Goal: Transaction & Acquisition: Purchase product/service

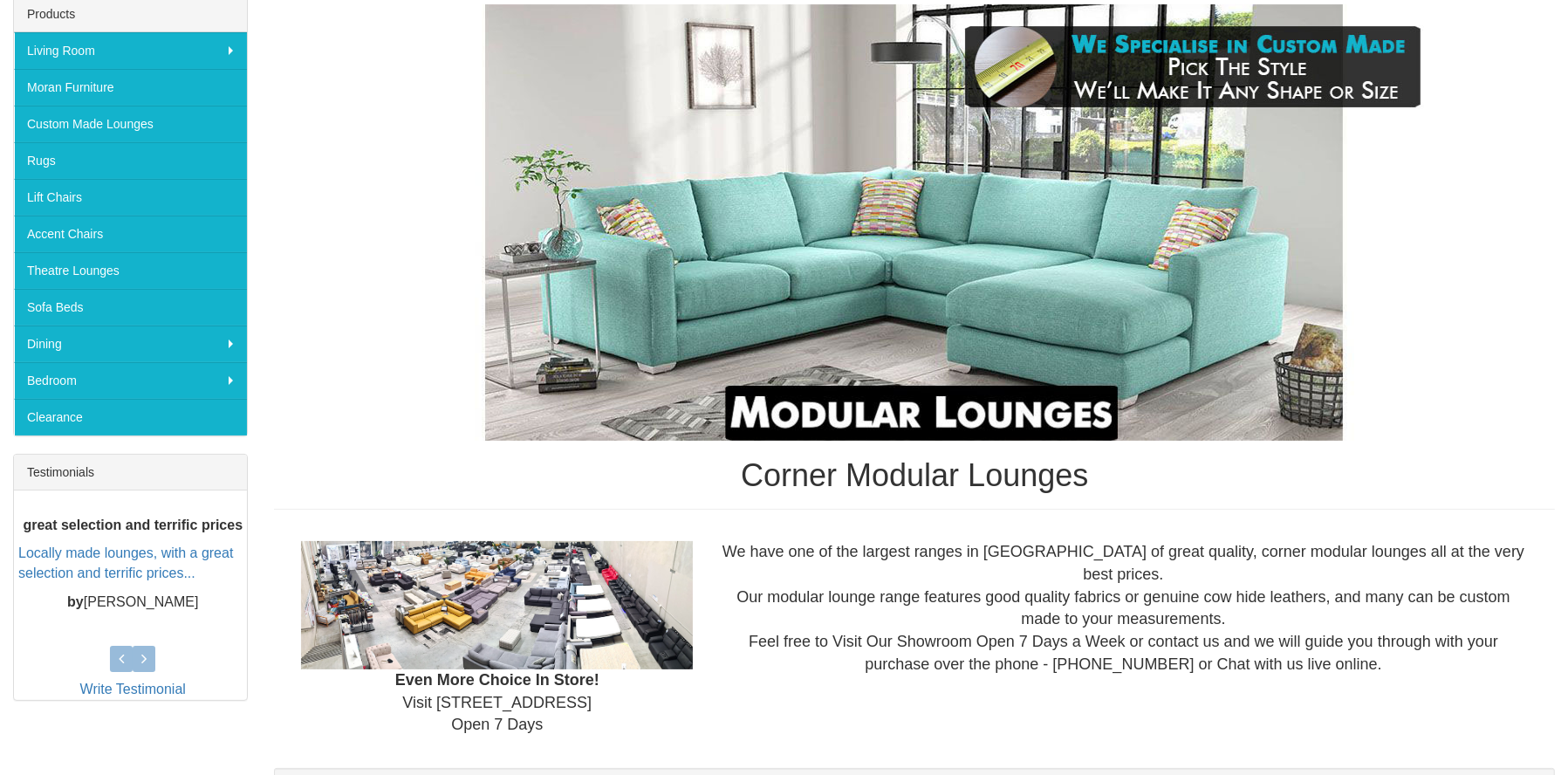
scroll to position [262, 0]
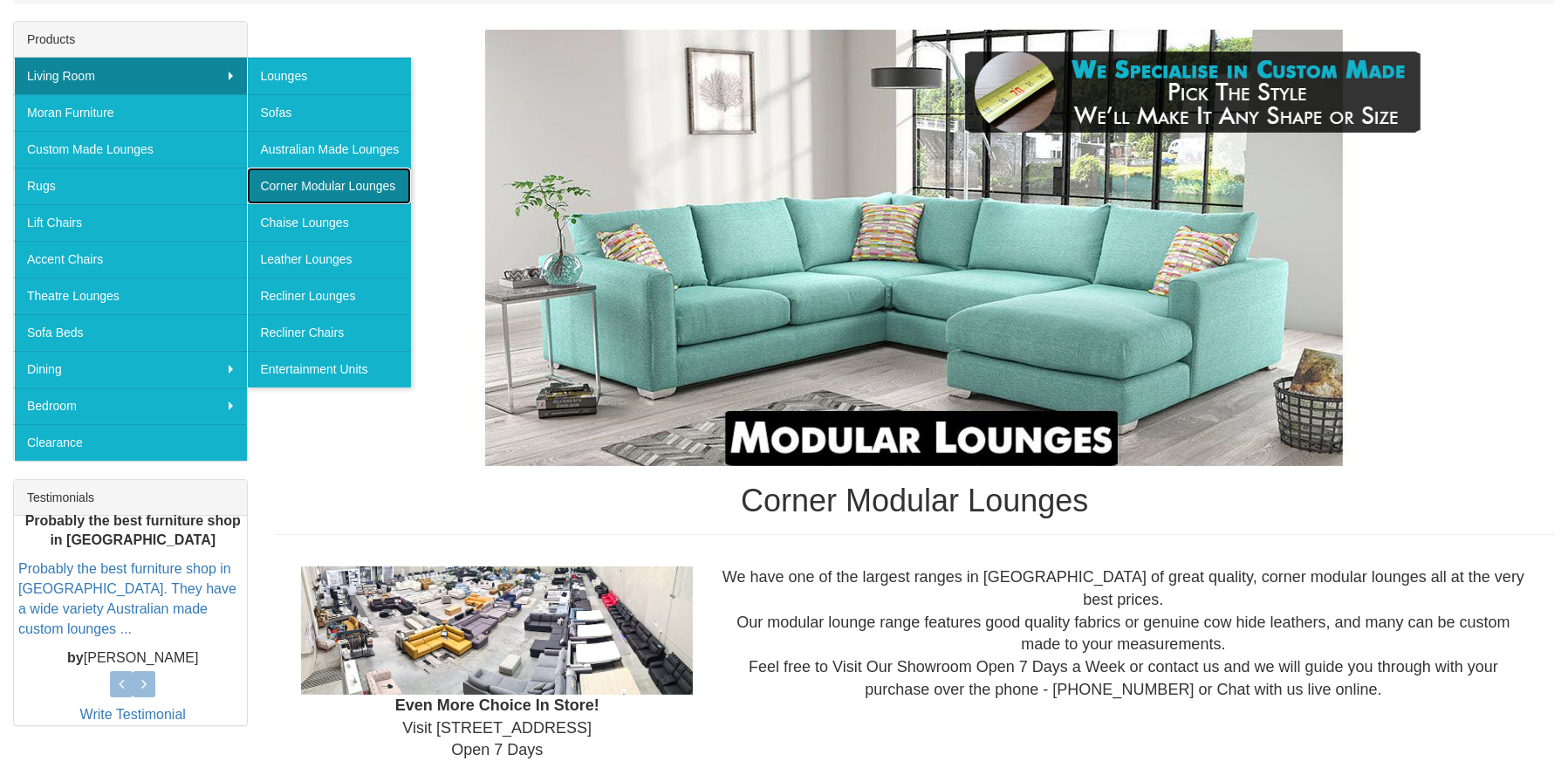
click at [332, 179] on link "Corner Modular Lounges" at bounding box center [329, 185] width 164 height 37
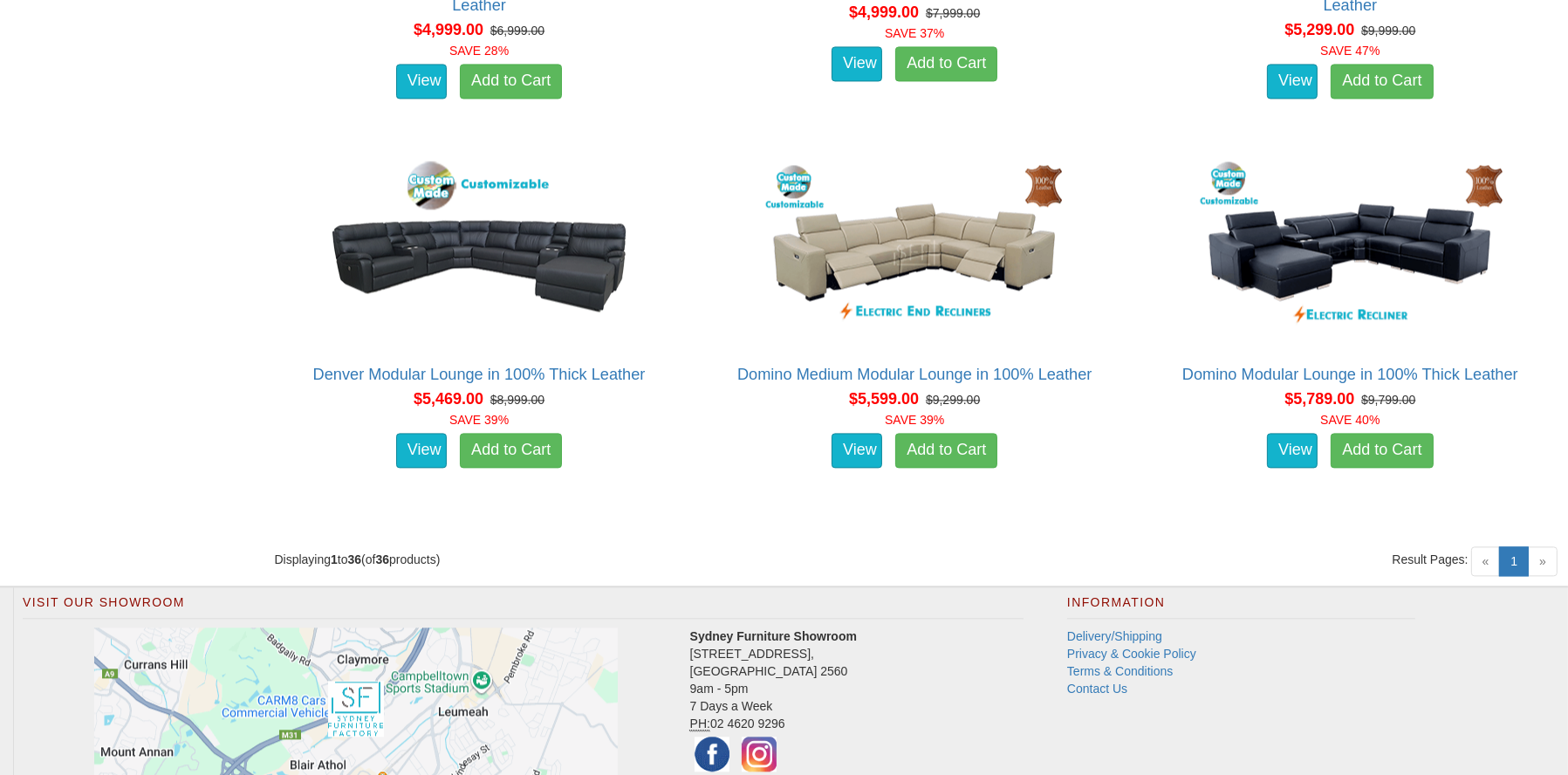
scroll to position [5239, 0]
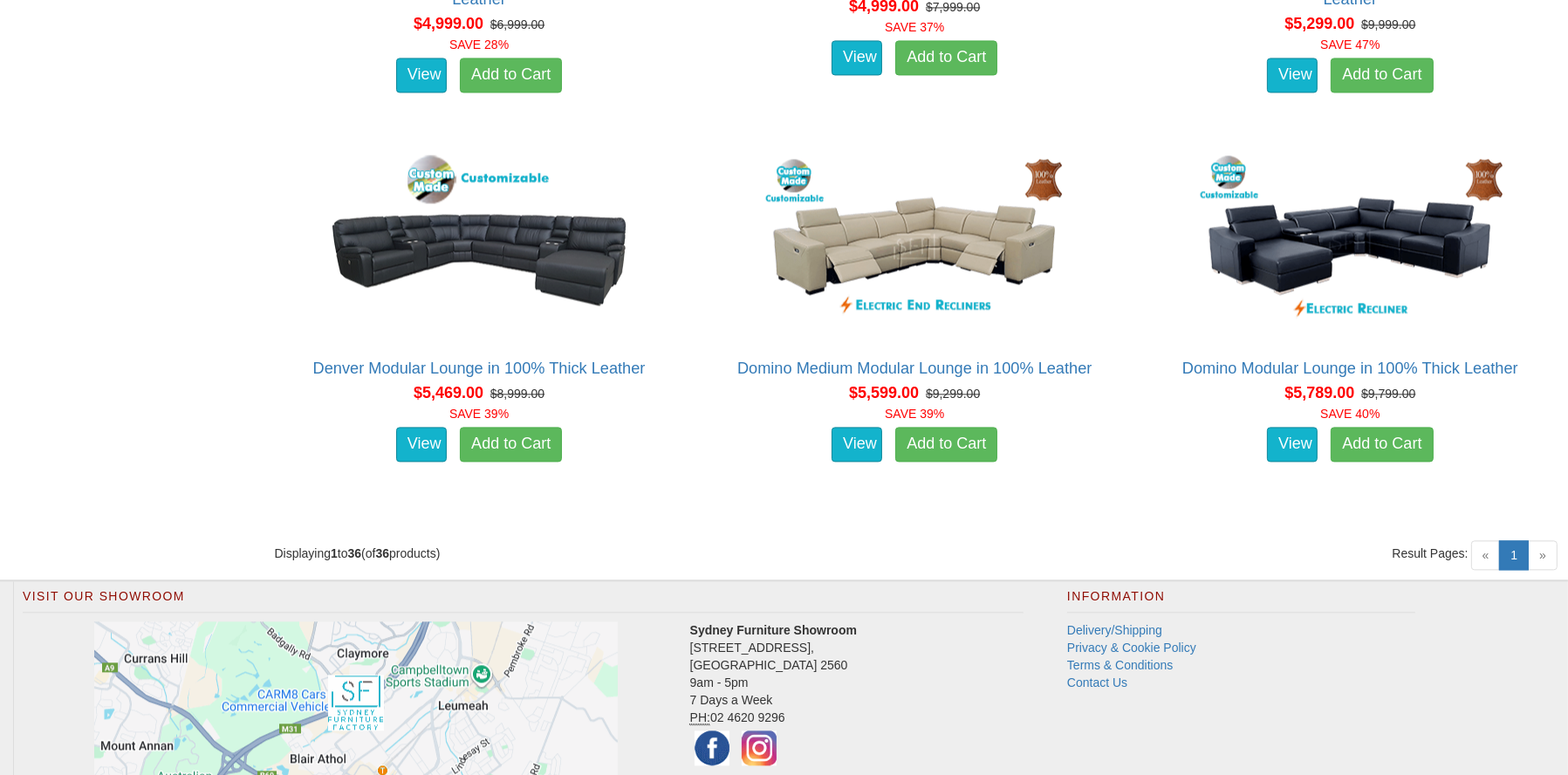
click at [1550, 560] on span "»" at bounding box center [1543, 555] width 30 height 30
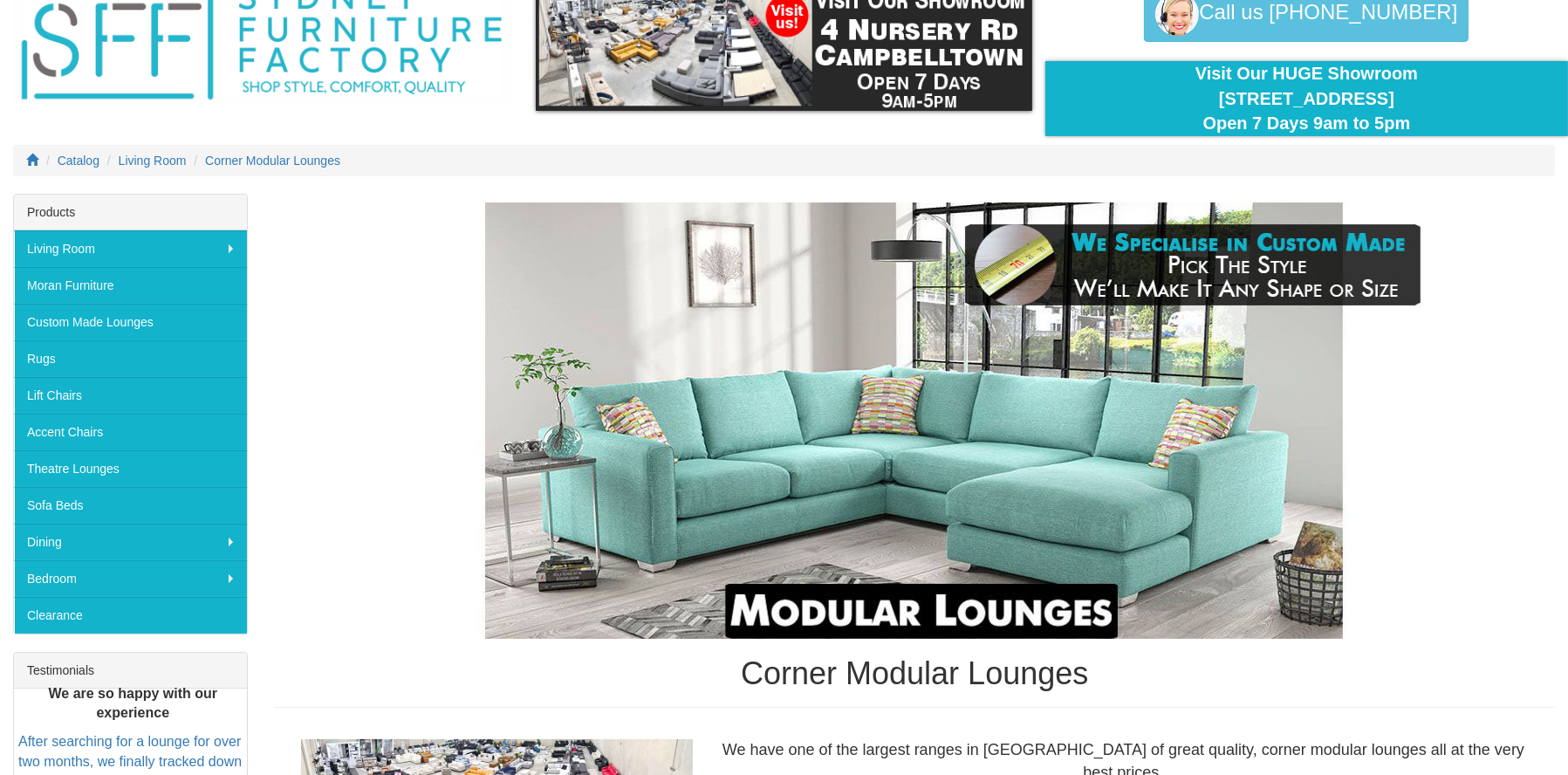
scroll to position [0, 0]
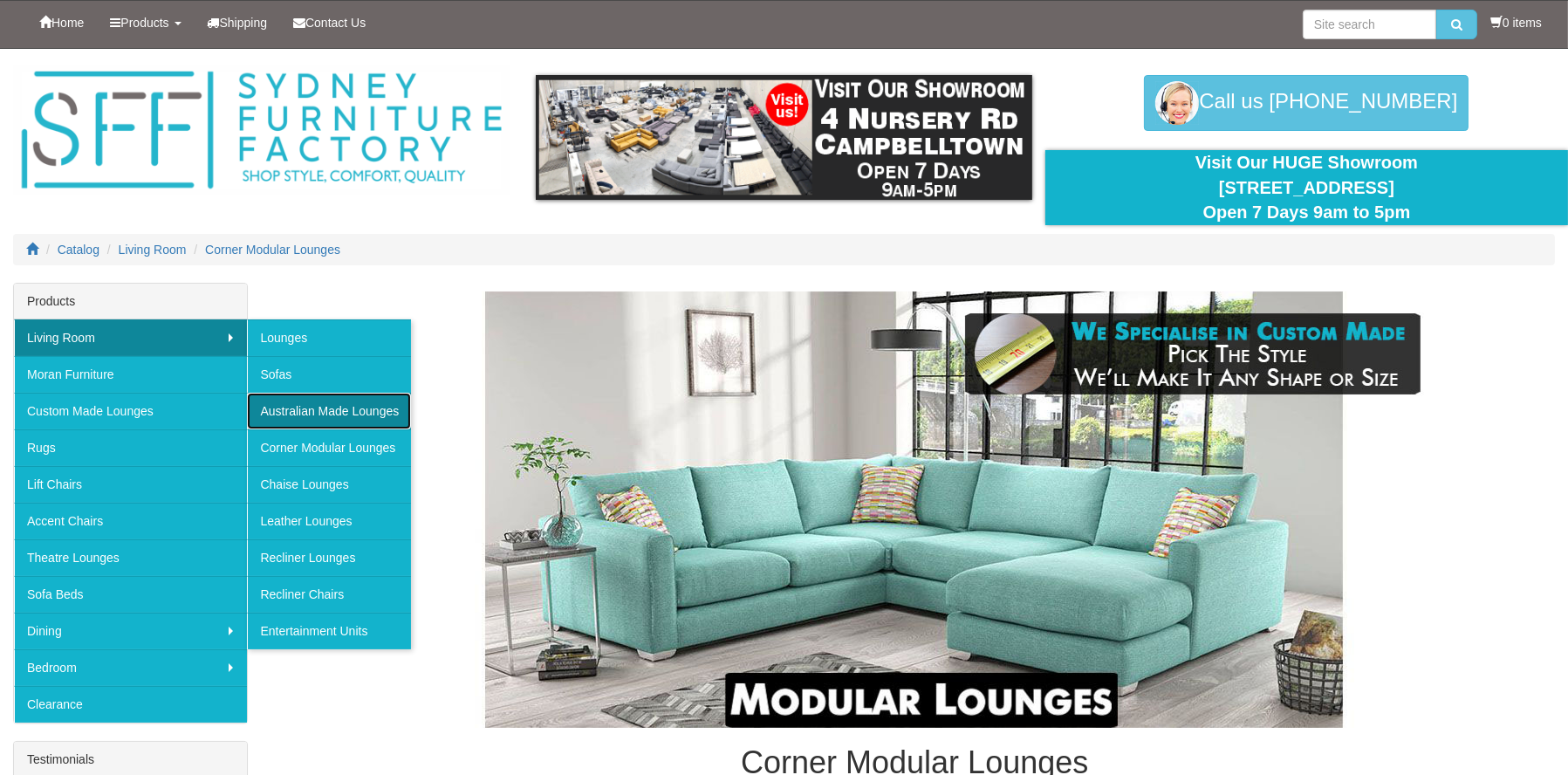
click at [292, 414] on link "Australian Made Lounges" at bounding box center [329, 410] width 164 height 37
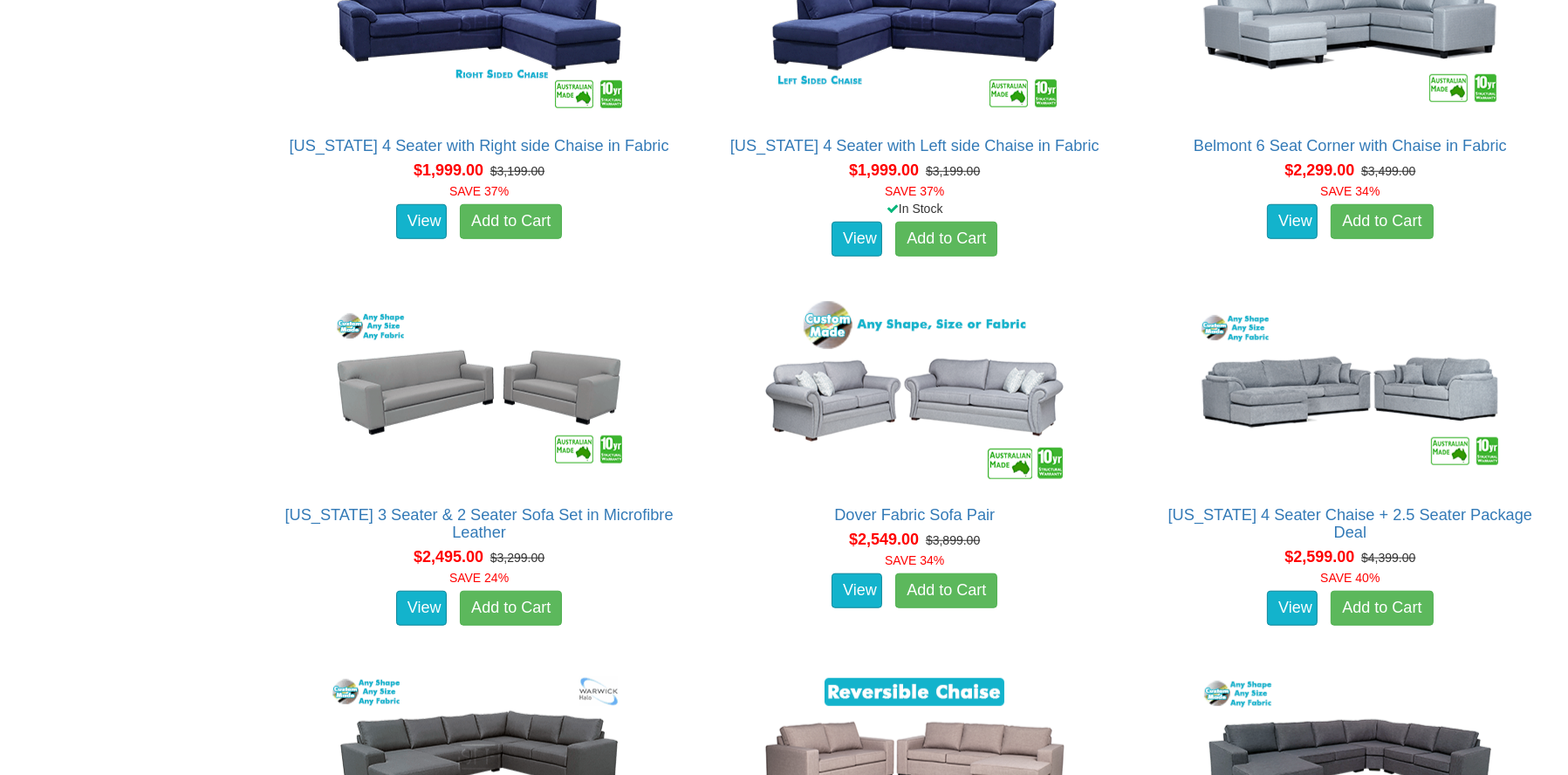
scroll to position [2008, 0]
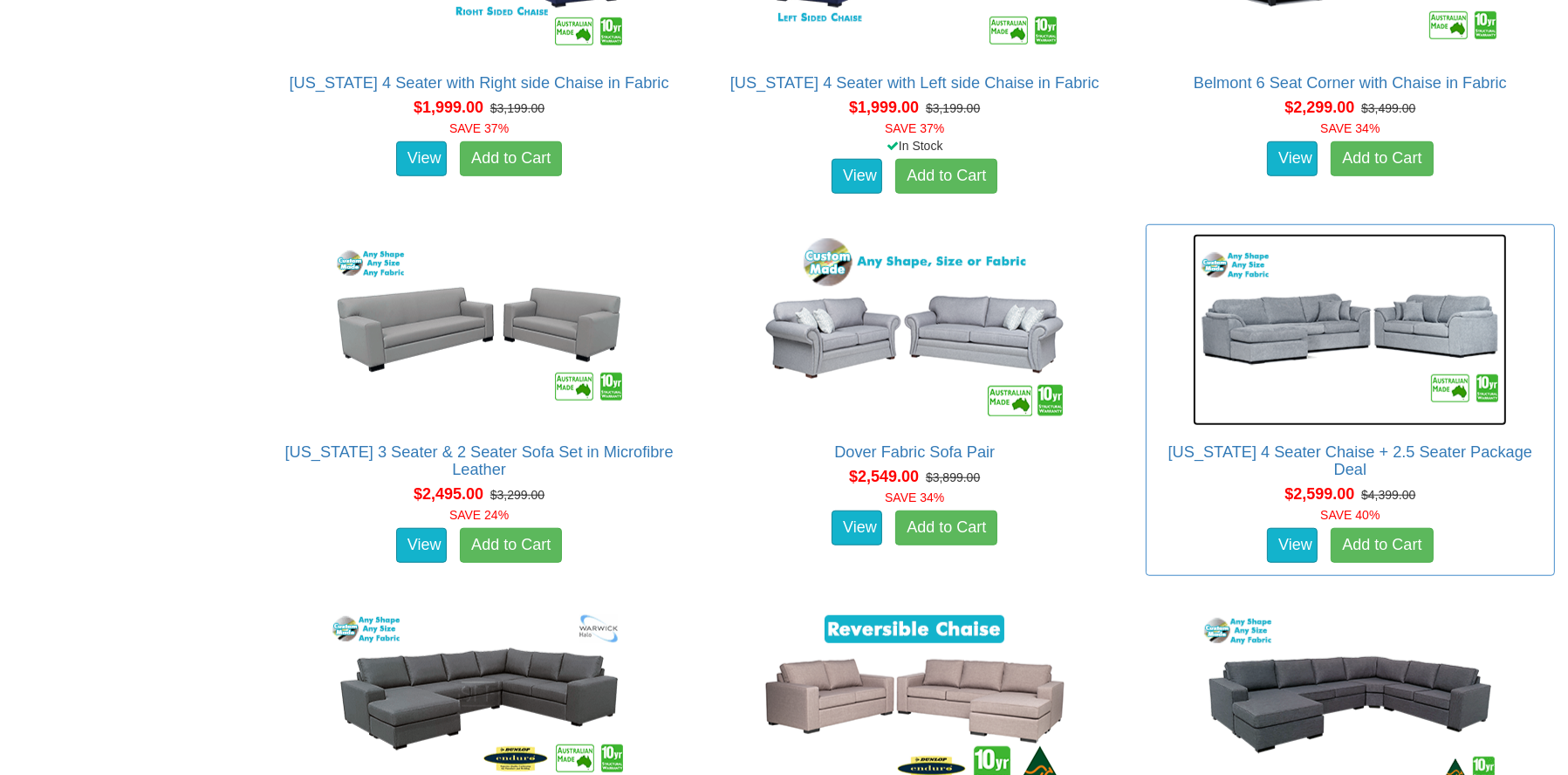
click at [1416, 326] on img at bounding box center [1349, 330] width 314 height 192
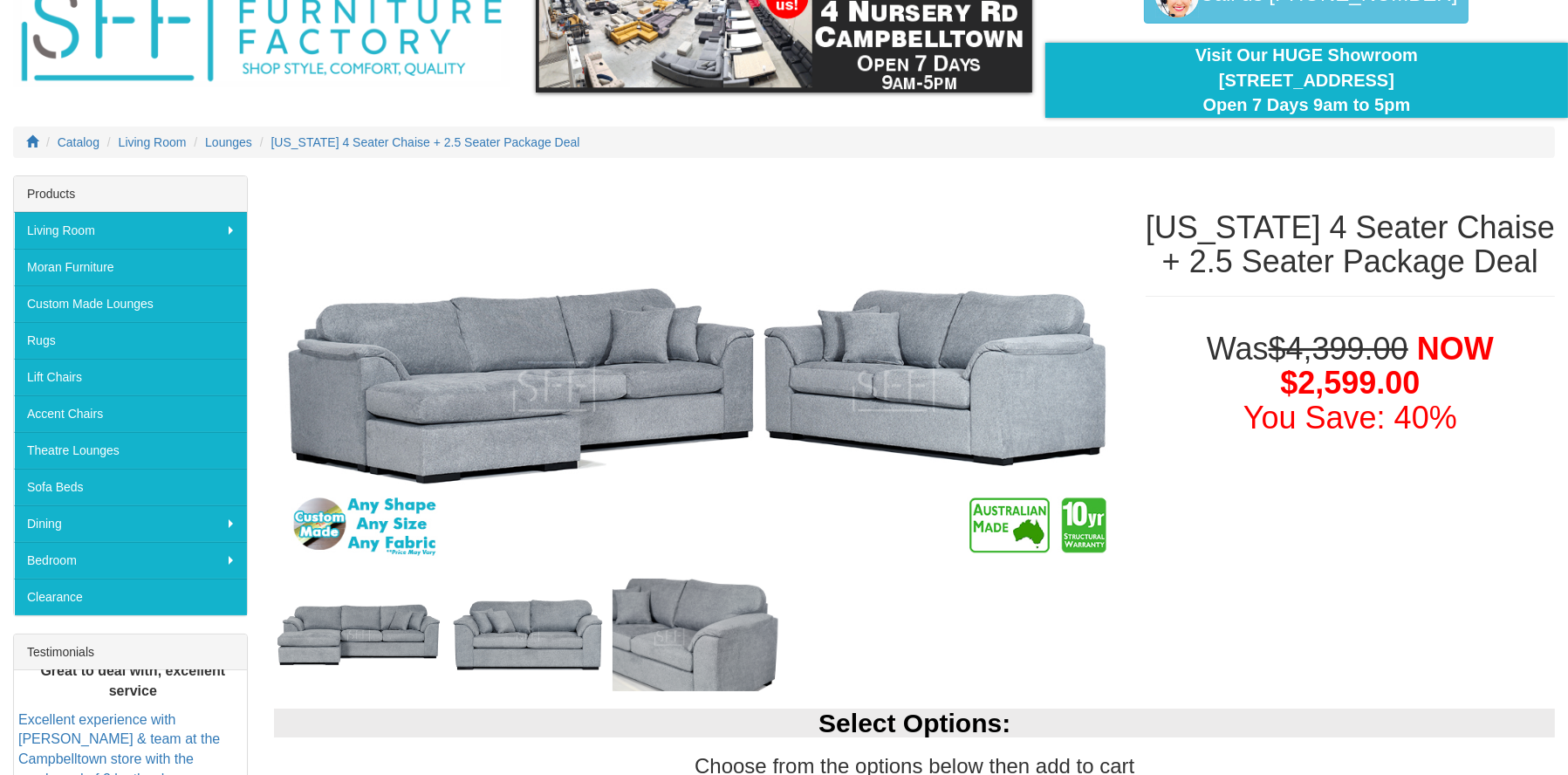
scroll to position [436, 0]
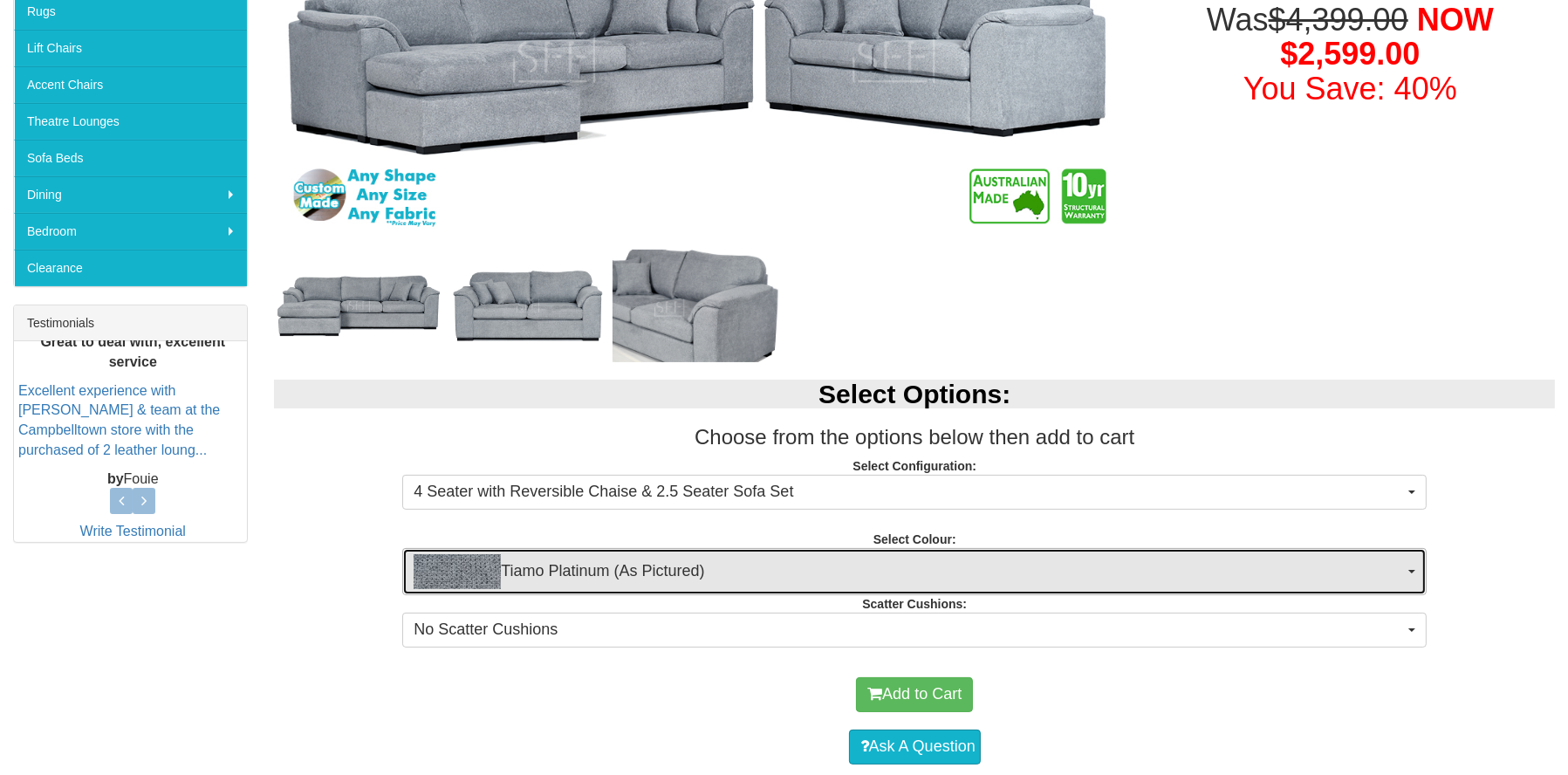
click at [1411, 570] on span "button" at bounding box center [1411, 572] width 7 height 4
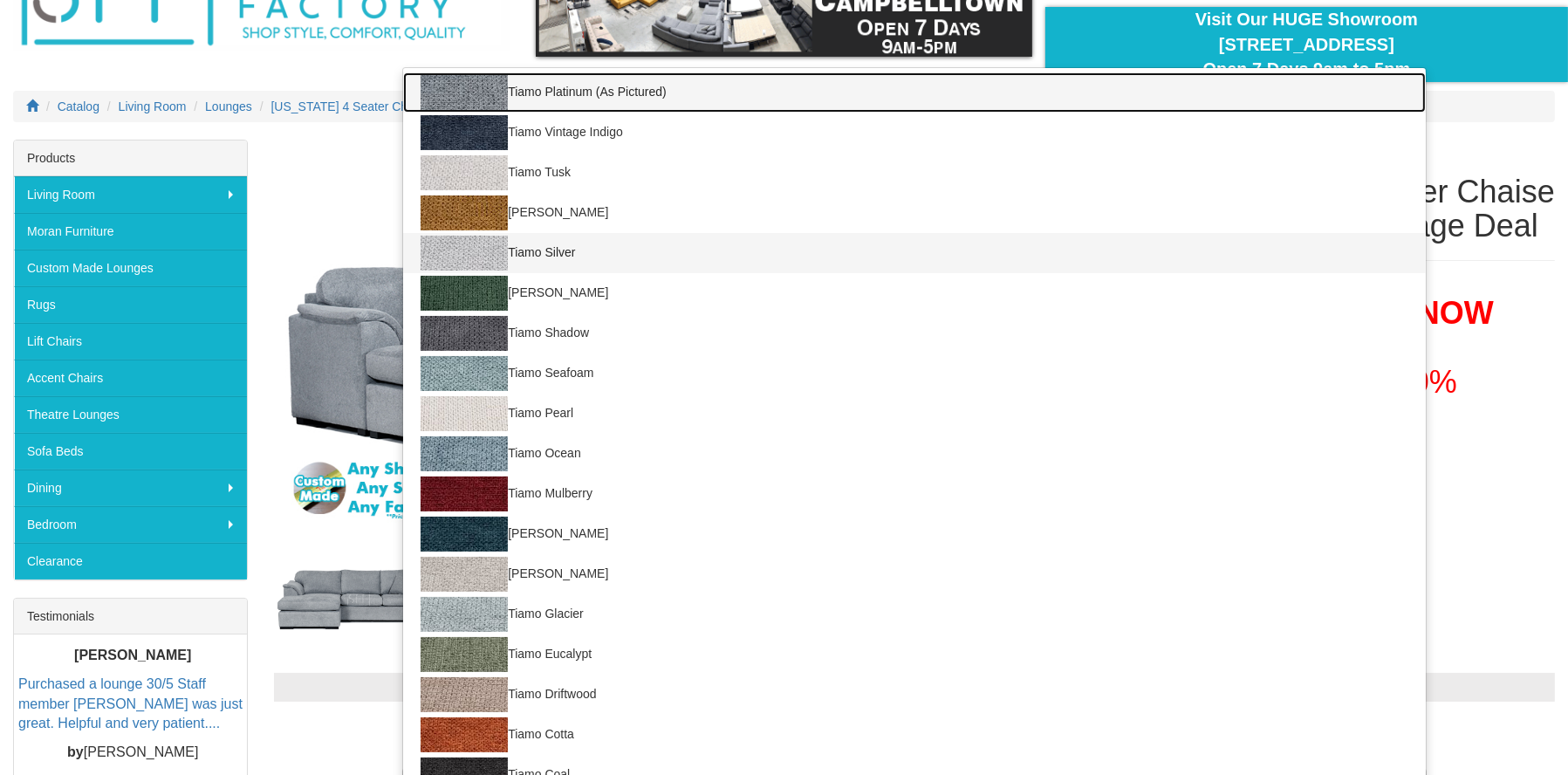
scroll to position [174, 0]
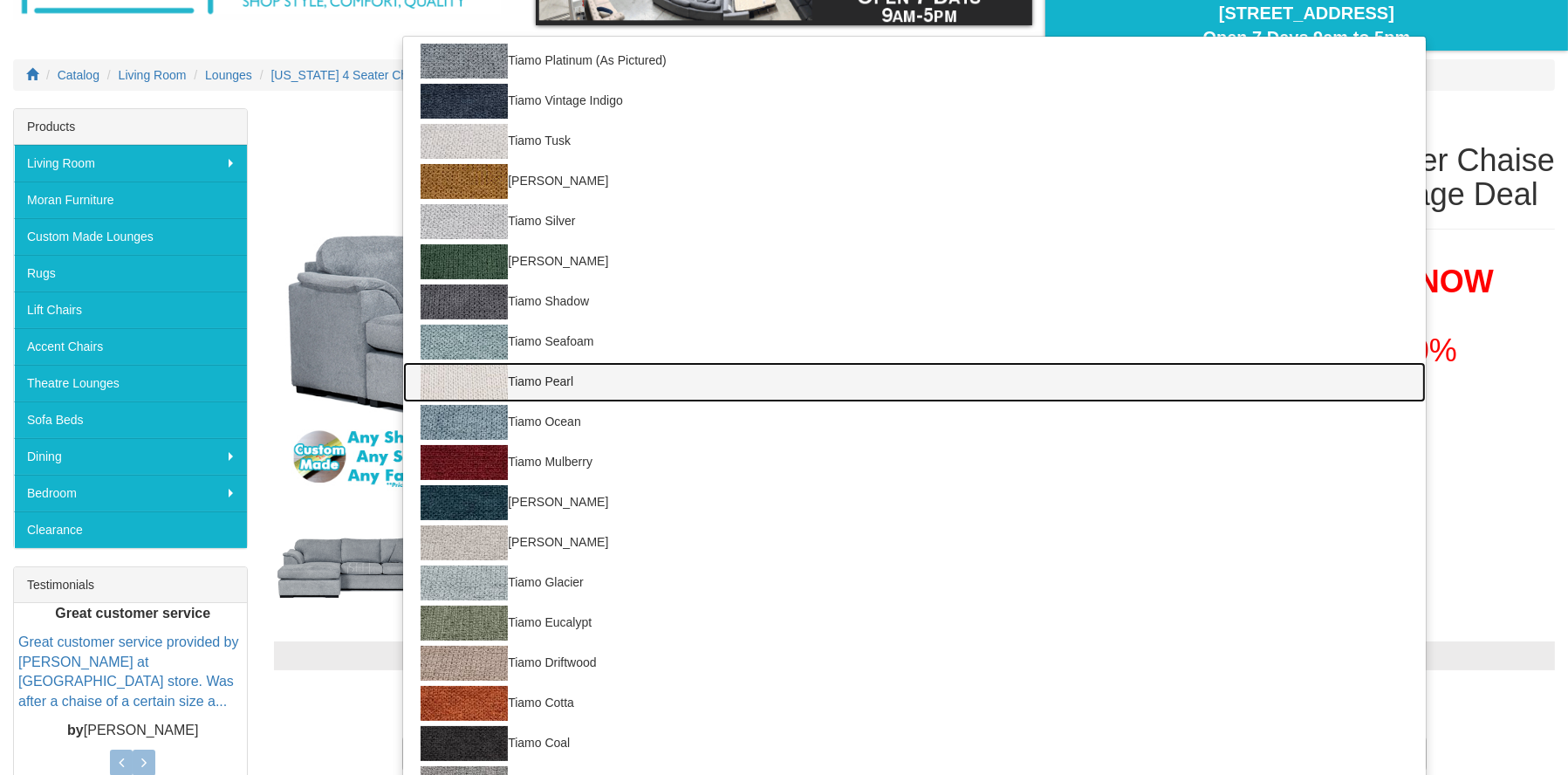
click at [546, 381] on link "Tiamo Pearl" at bounding box center [914, 383] width 1022 height 41
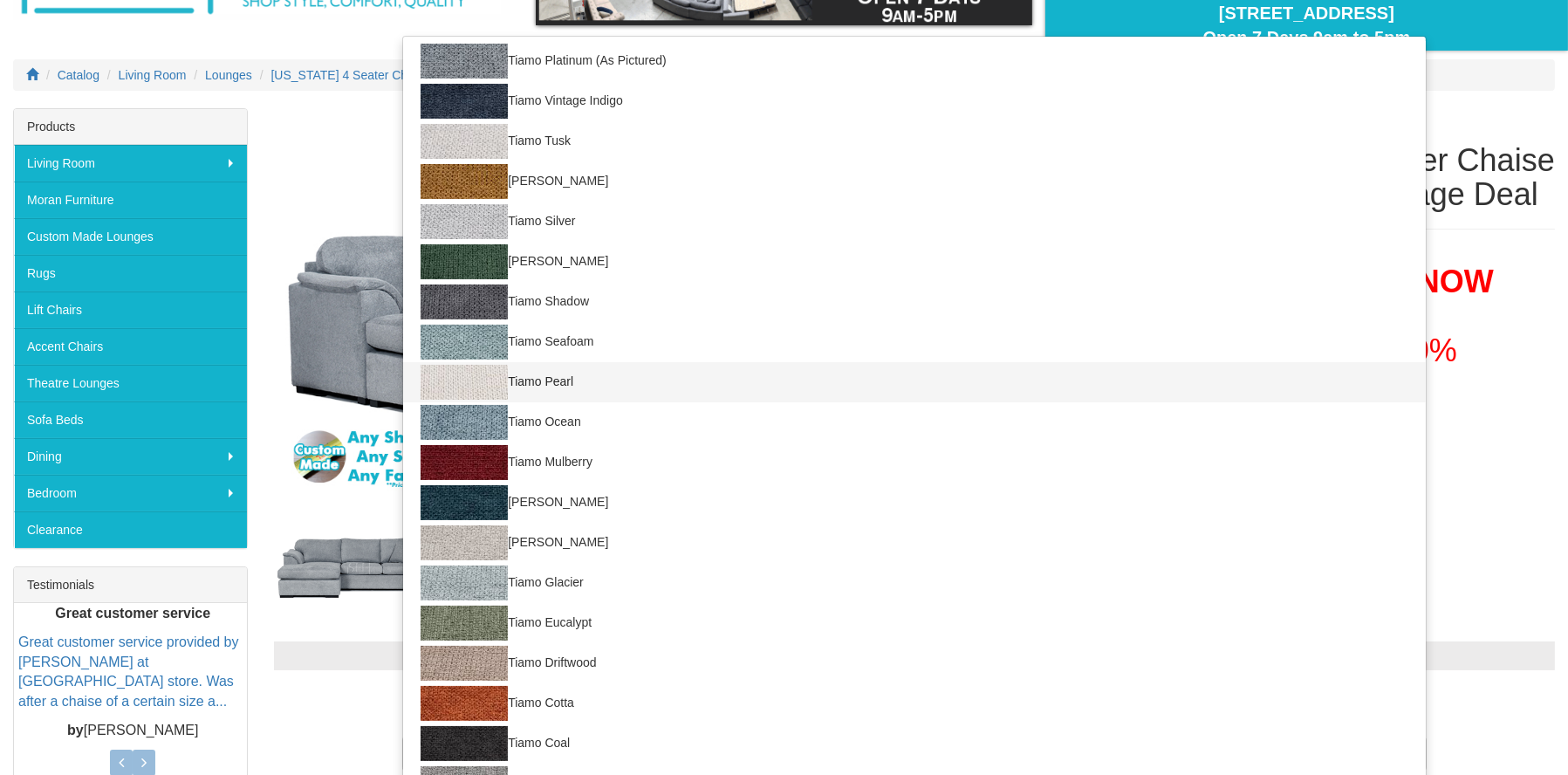
select select "2054"
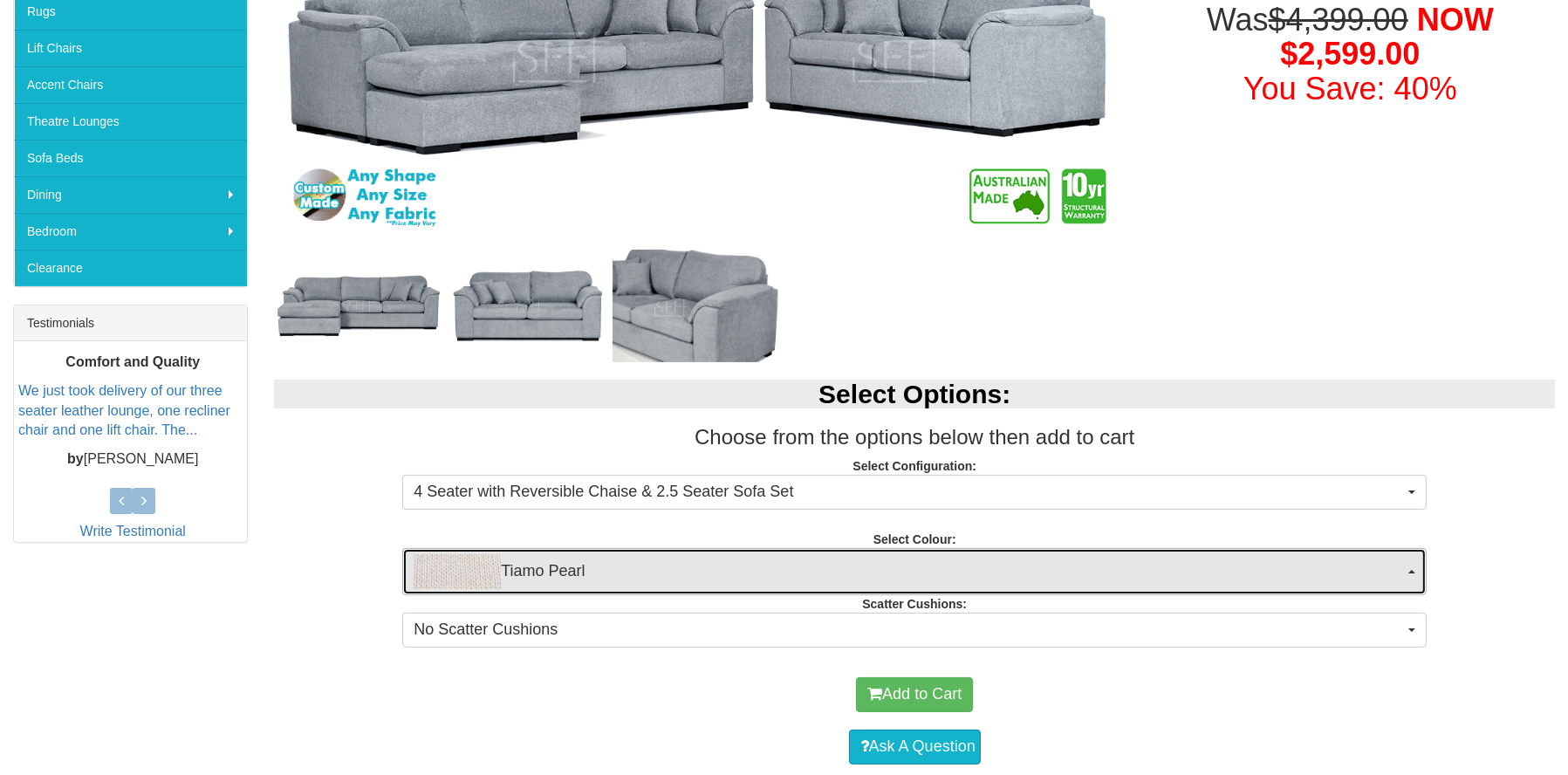
scroll to position [533, 0]
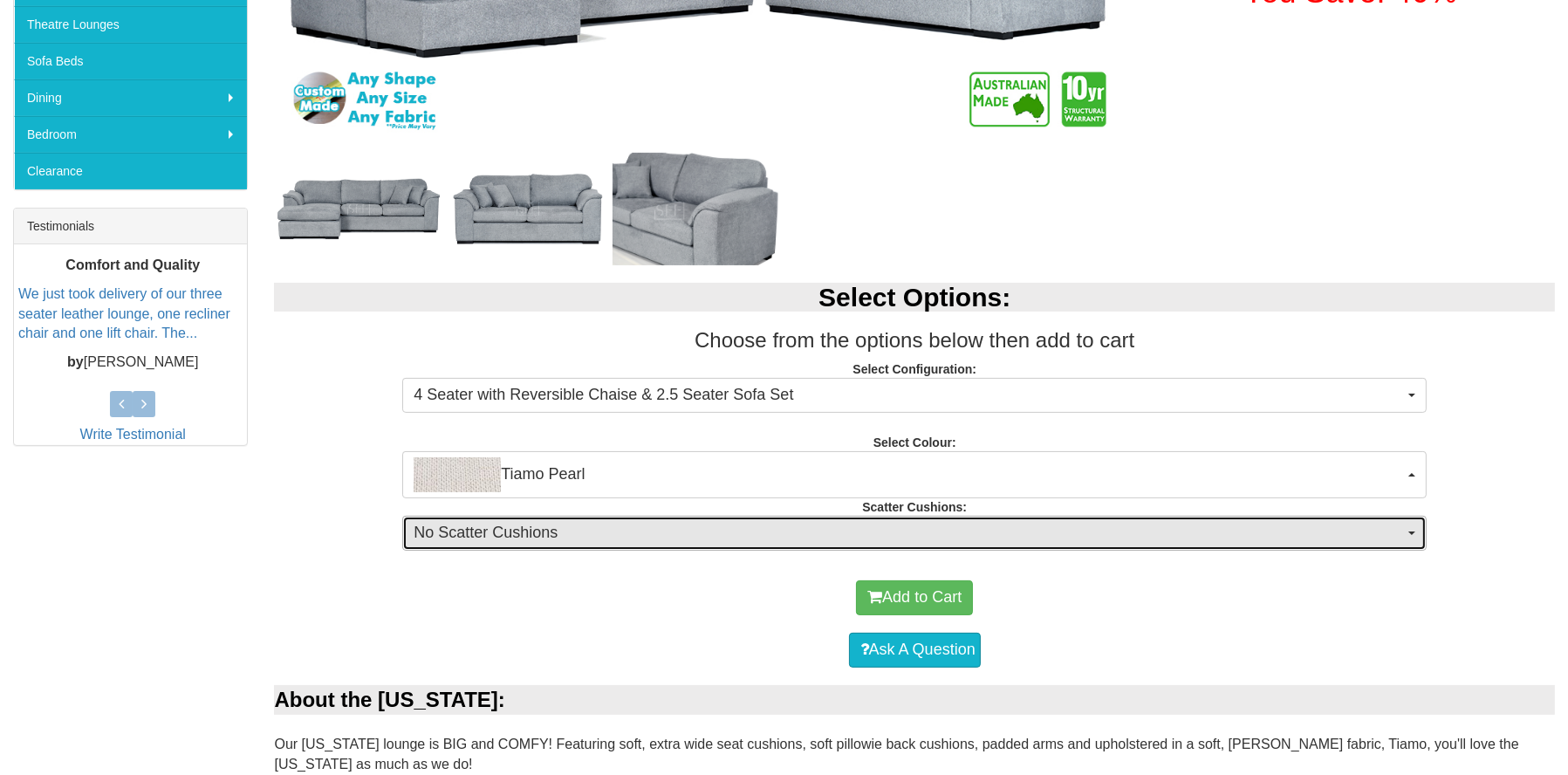
click at [581, 532] on span "No Scatter Cushions" at bounding box center [909, 533] width 991 height 23
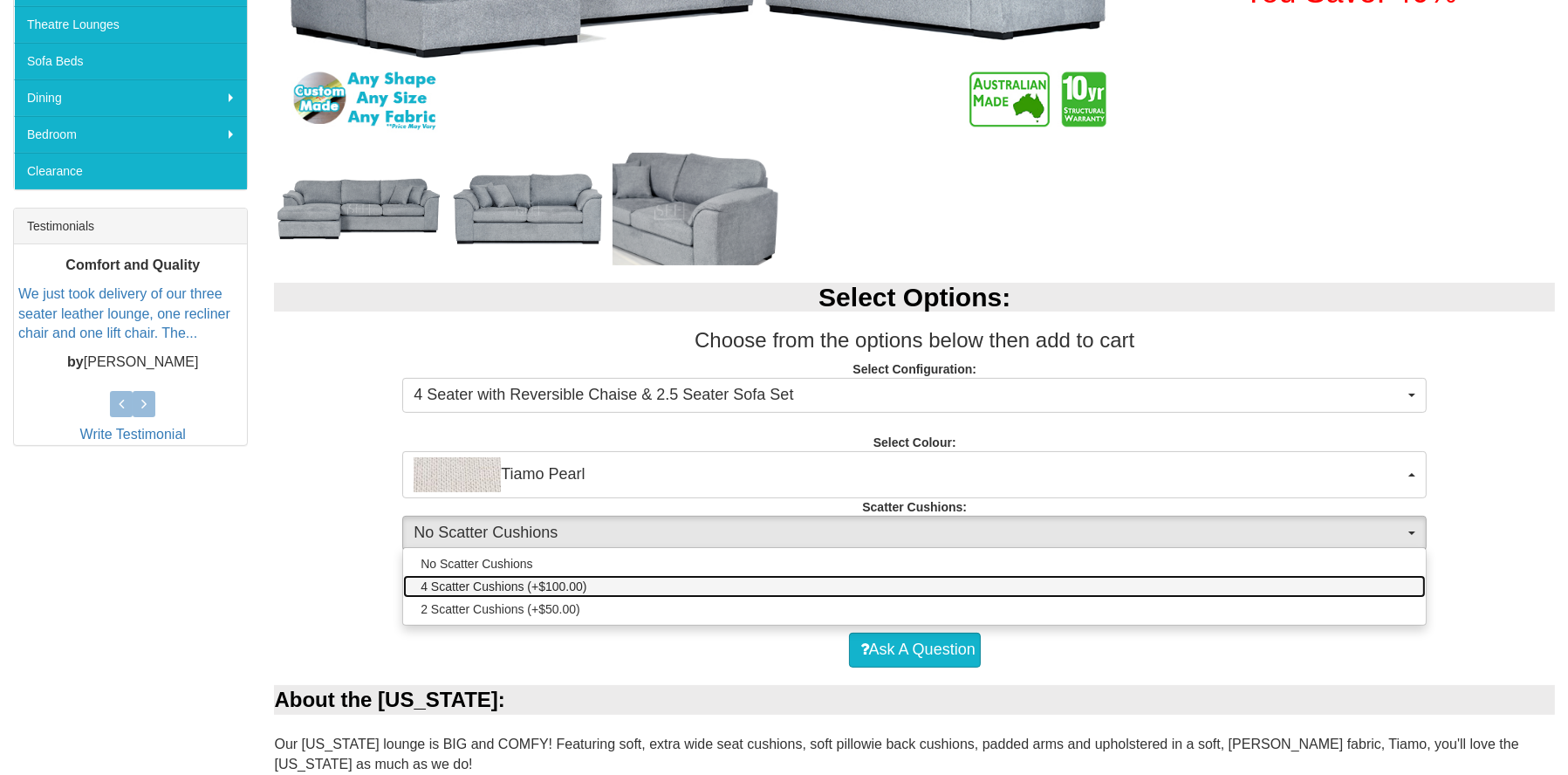
click at [578, 587] on span "4 Scatter Cushions (+$100.00)" at bounding box center [503, 587] width 165 height 18
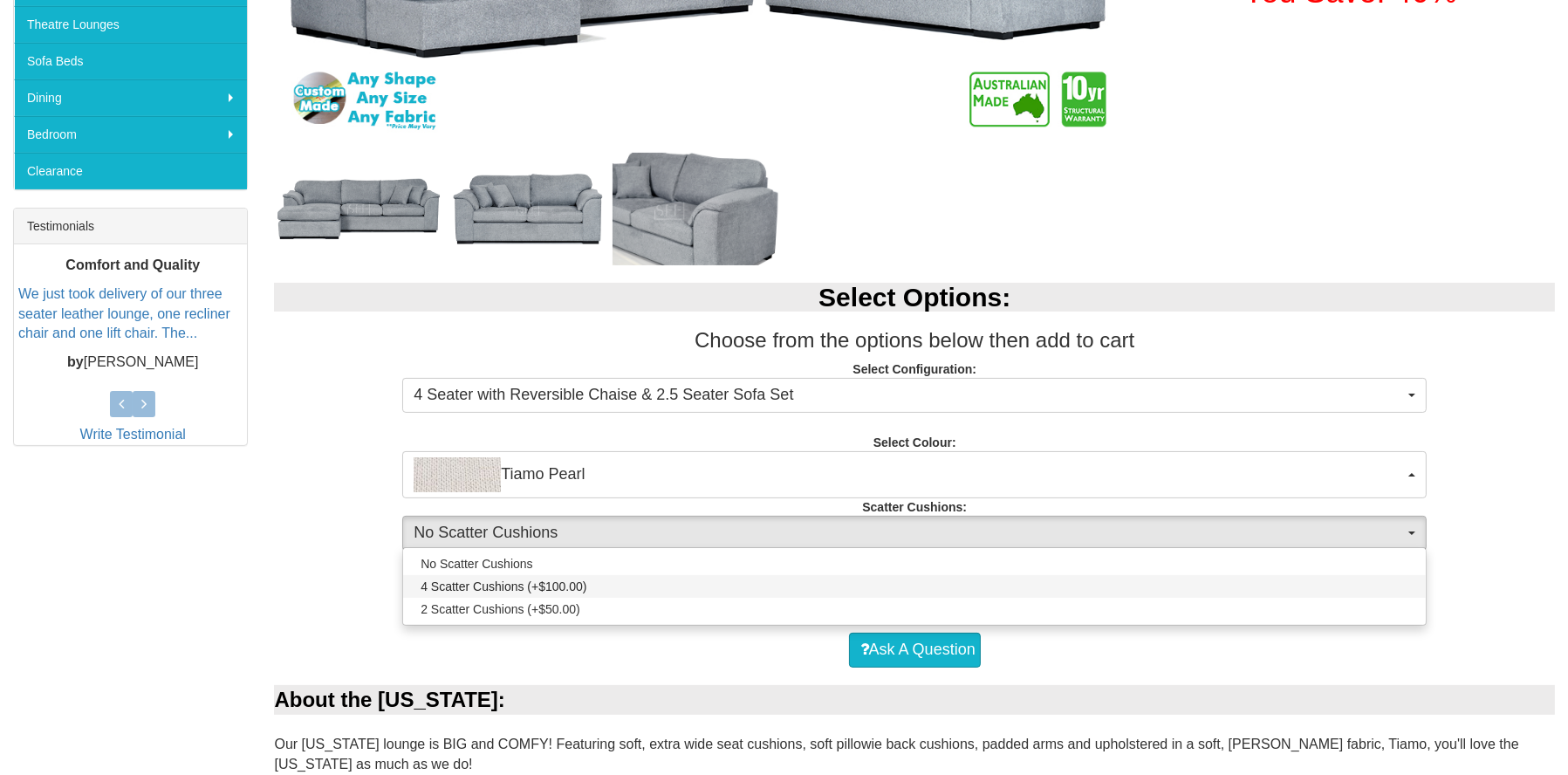
select select "2066"
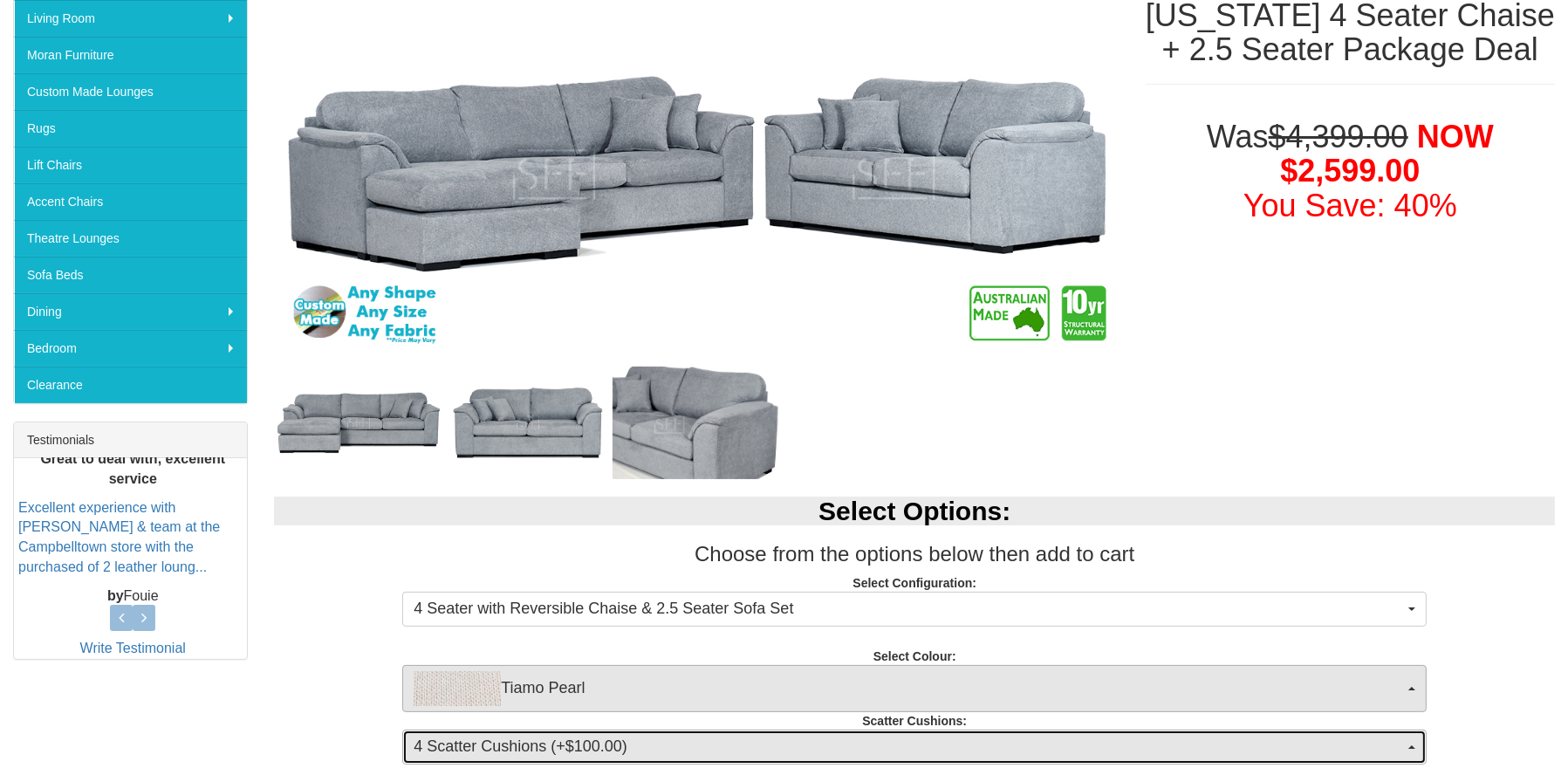
scroll to position [0, 0]
